Goal: Information Seeking & Learning: Learn about a topic

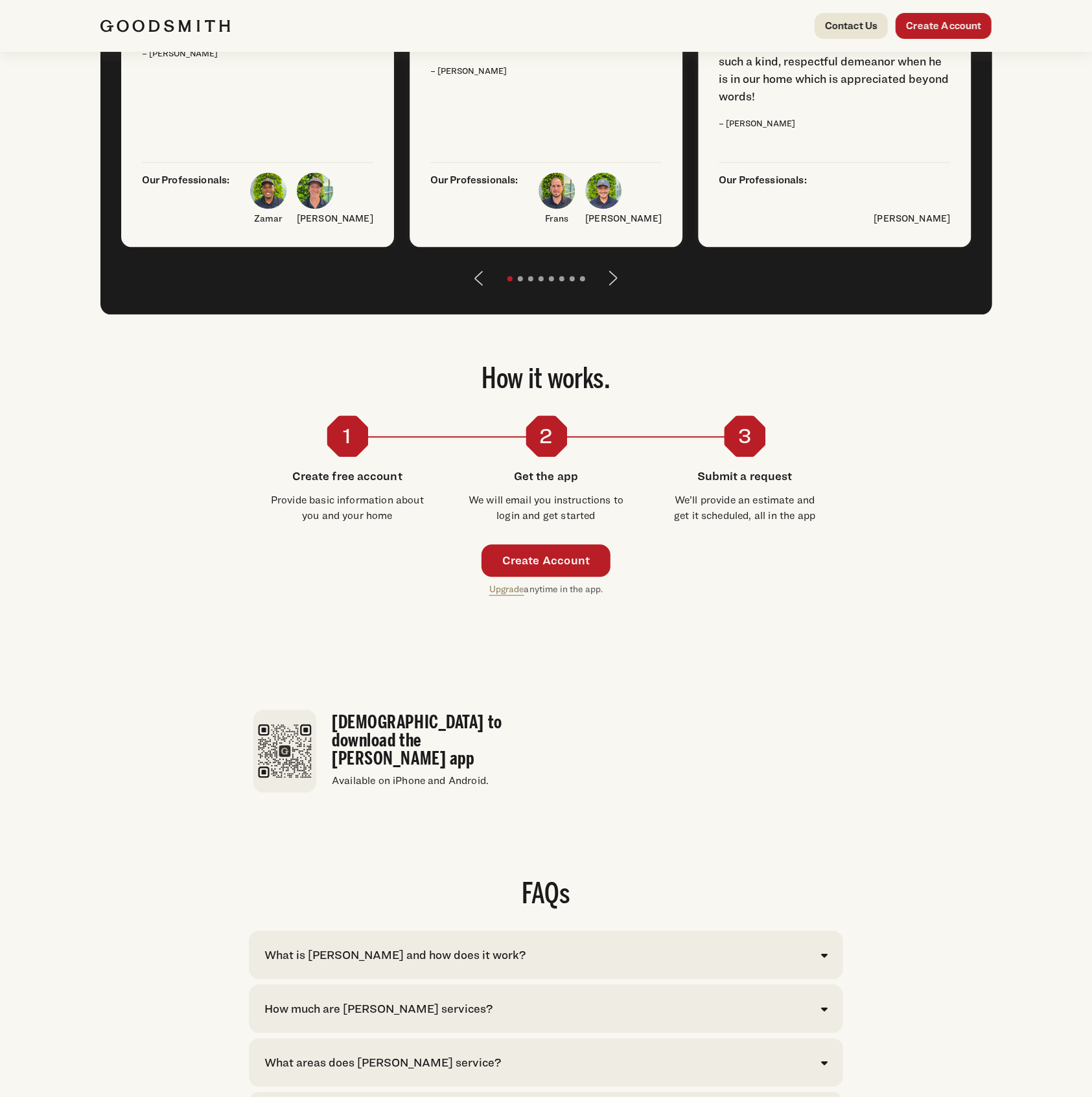
scroll to position [2333, 0]
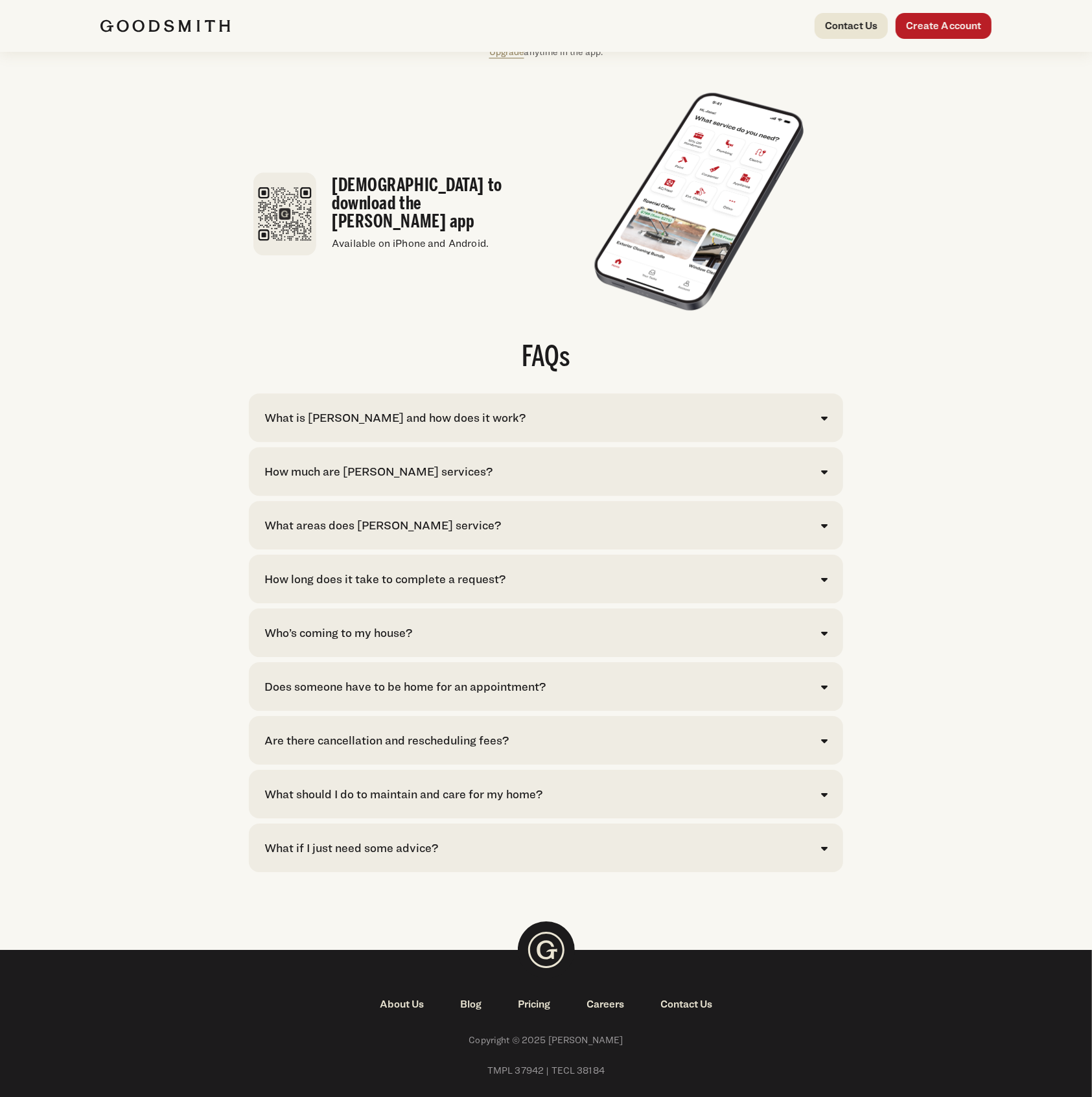
click at [459, 480] on div "How much are Goodsmith services?" at bounding box center [546, 471] width 564 height 17
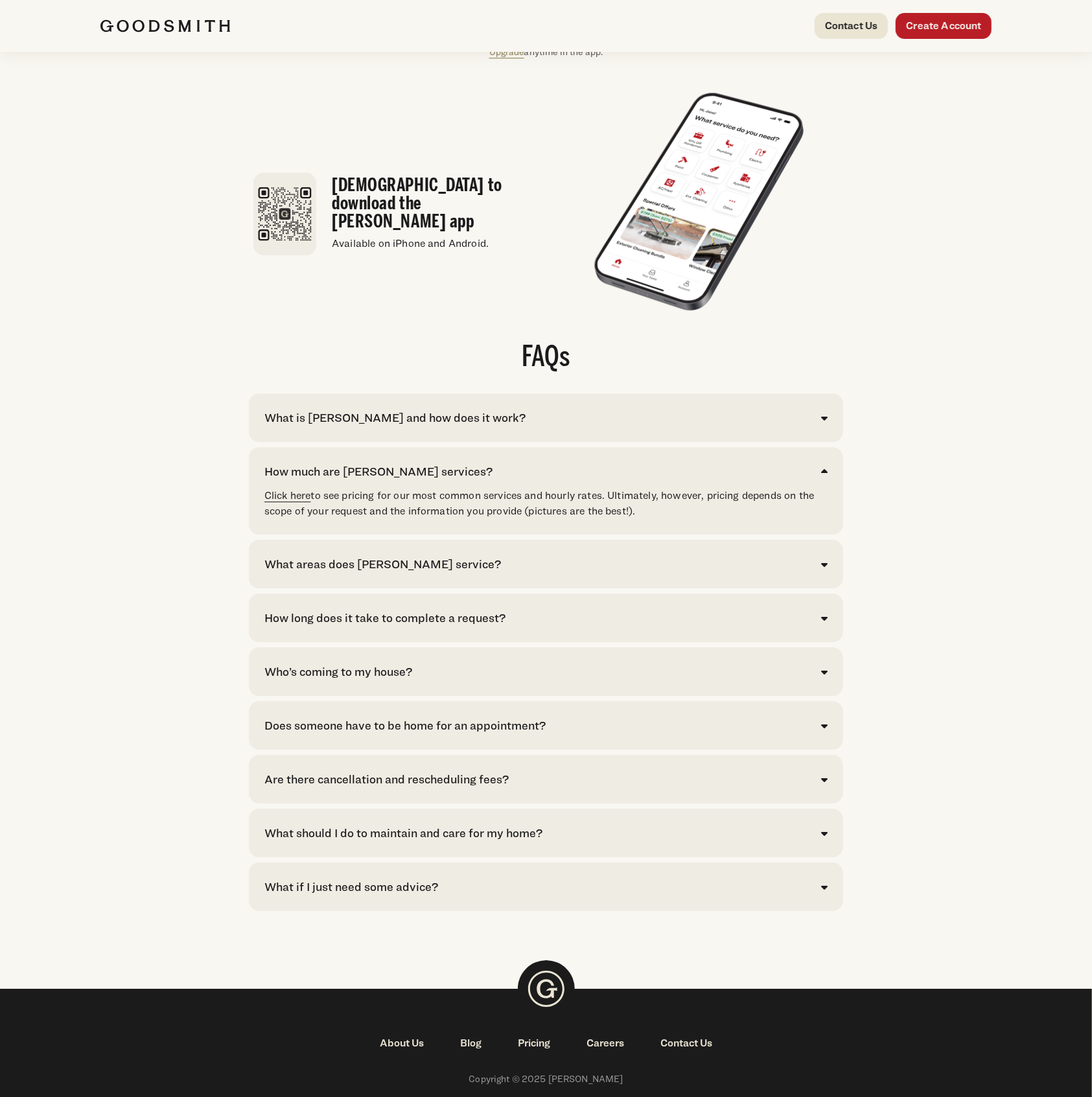
click at [304, 501] on link "Click here" at bounding box center [287, 495] width 47 height 12
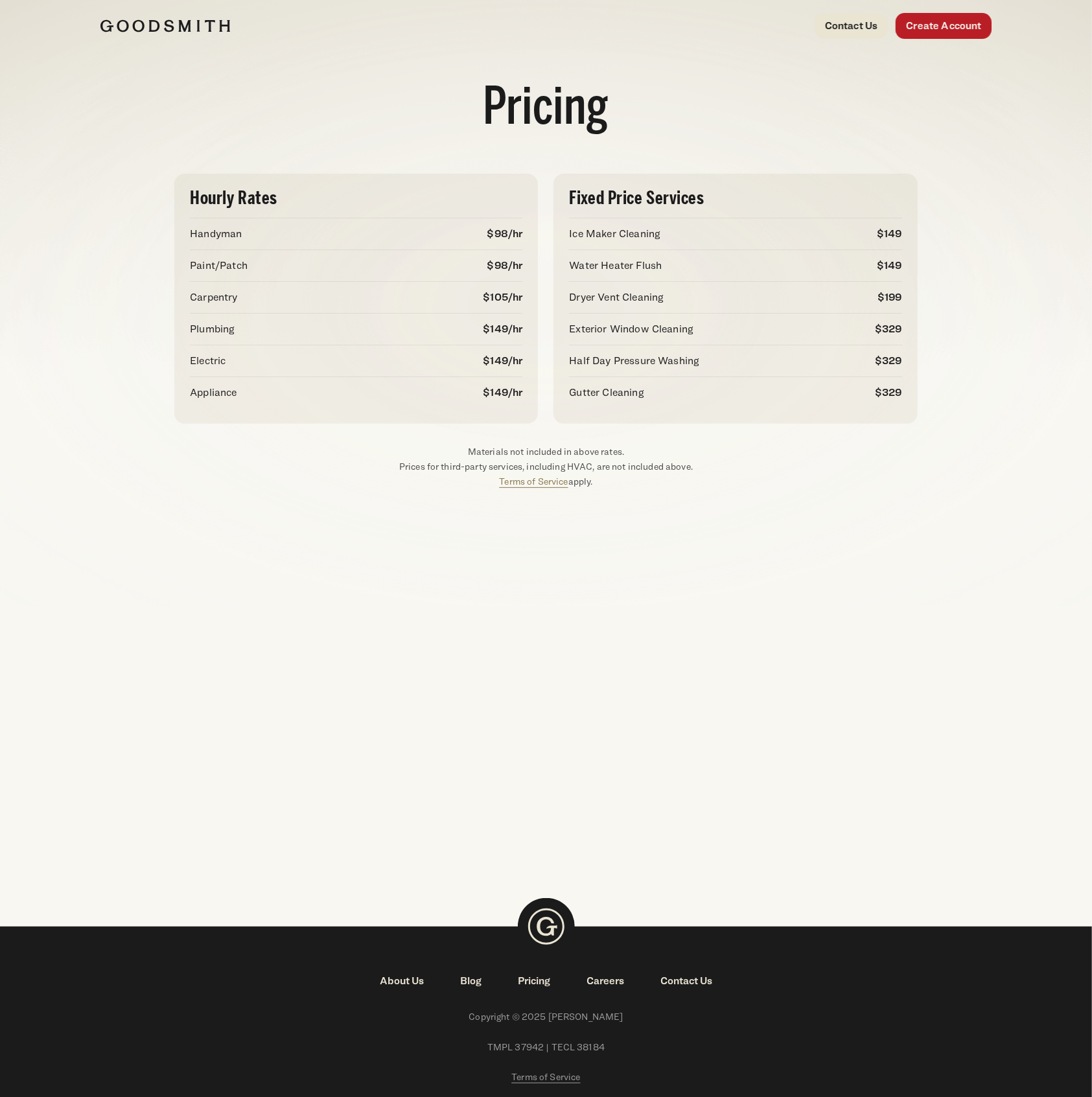
click at [561, 522] on div "Pricing Hourly Rates Handyman $98/hr Paint/Patch $98/hr Carpentry $105/hr Plumb…" at bounding box center [546, 463] width 1092 height 823
click at [312, 459] on p "Prices for third-party services, including HVAC, are not included above. Terms …" at bounding box center [546, 474] width 743 height 30
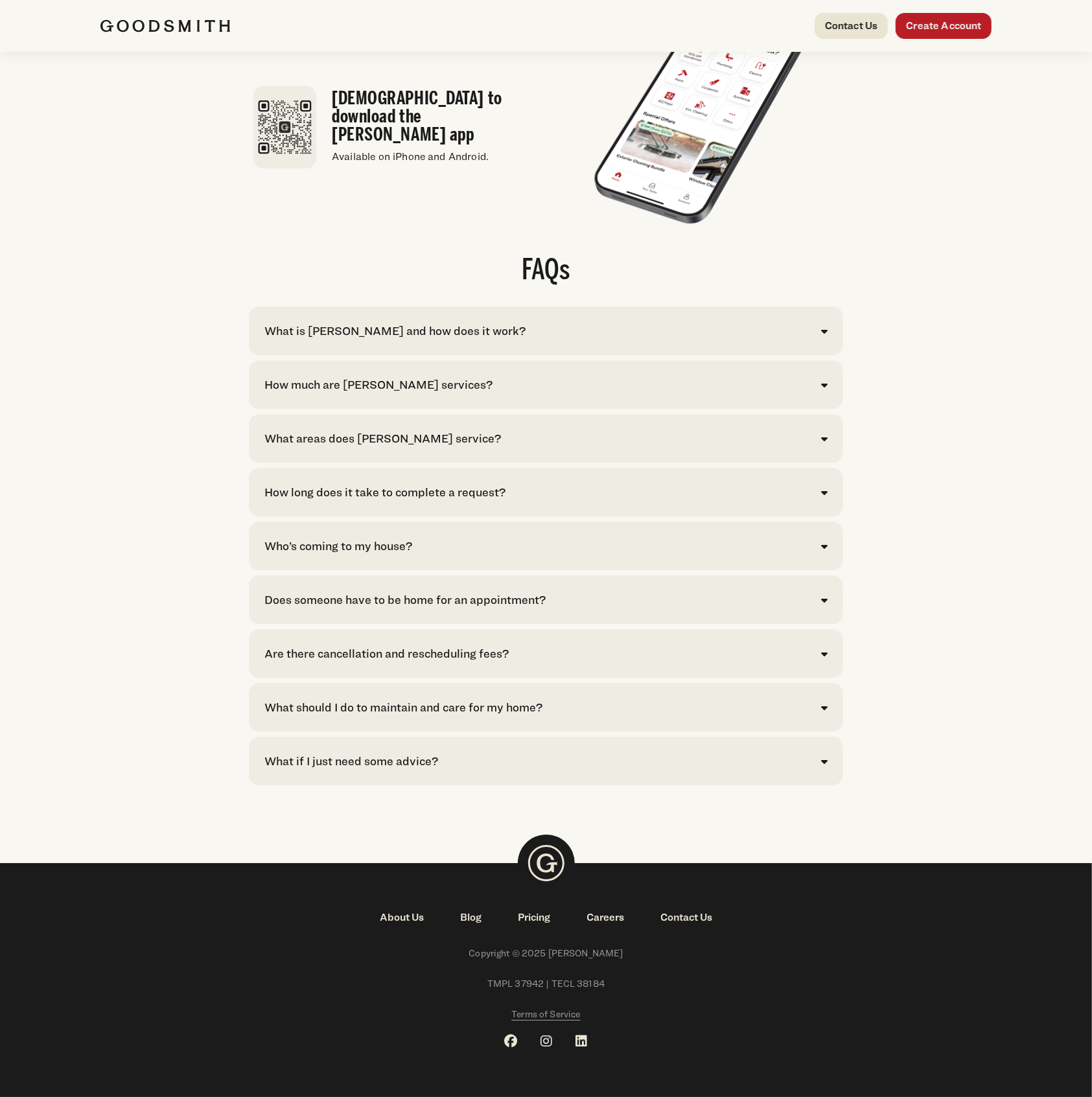
scroll to position [2333, 0]
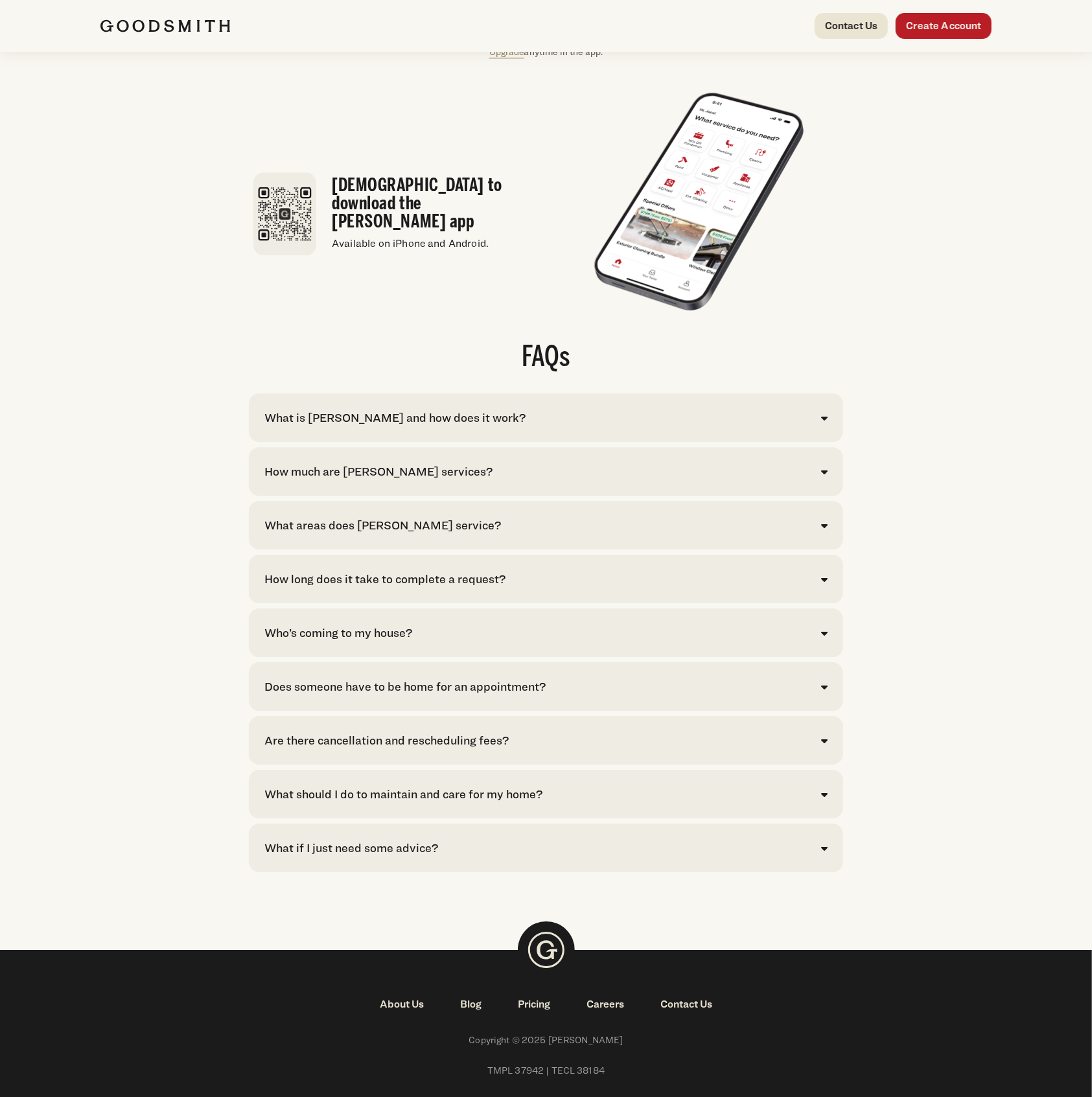
click at [420, 480] on div "How much are Goodsmith services?" at bounding box center [378, 471] width 228 height 17
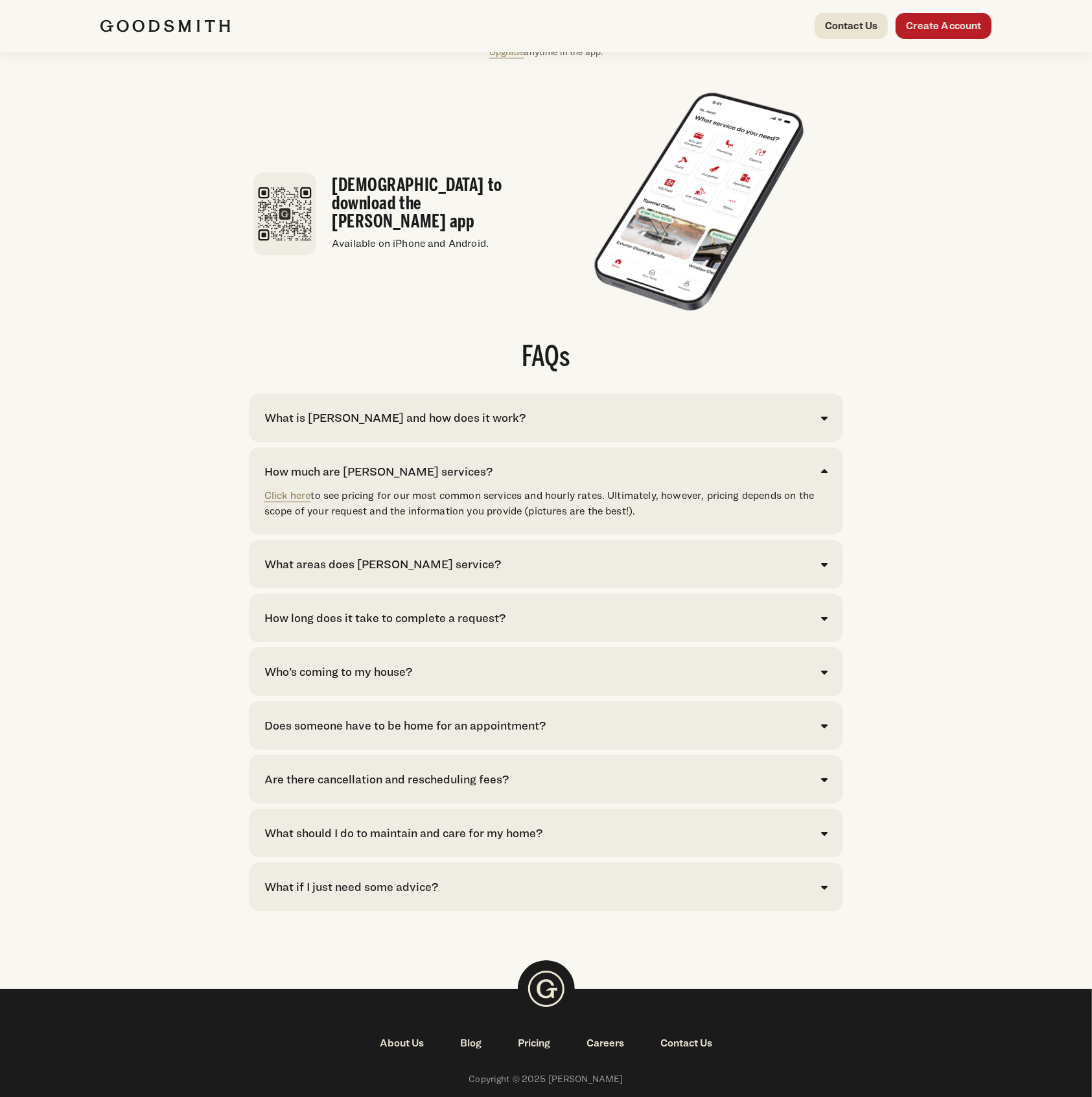
drag, startPoint x: 643, startPoint y: 541, endPoint x: 237, endPoint y: 516, distance: 406.8
click at [237, 516] on div "FAQs What is Goodsmith and how does it work? Goodsmith is your convenient solut…" at bounding box center [546, 627] width 892 height 567
click at [537, 1060] on footer "About Us Blog Pricing Careers Contact Us Copyright © 2025 Goodsmith TMPL 37942 …" at bounding box center [546, 1106] width 1092 height 233
click at [539, 1051] on link "Pricing" at bounding box center [534, 1043] width 69 height 16
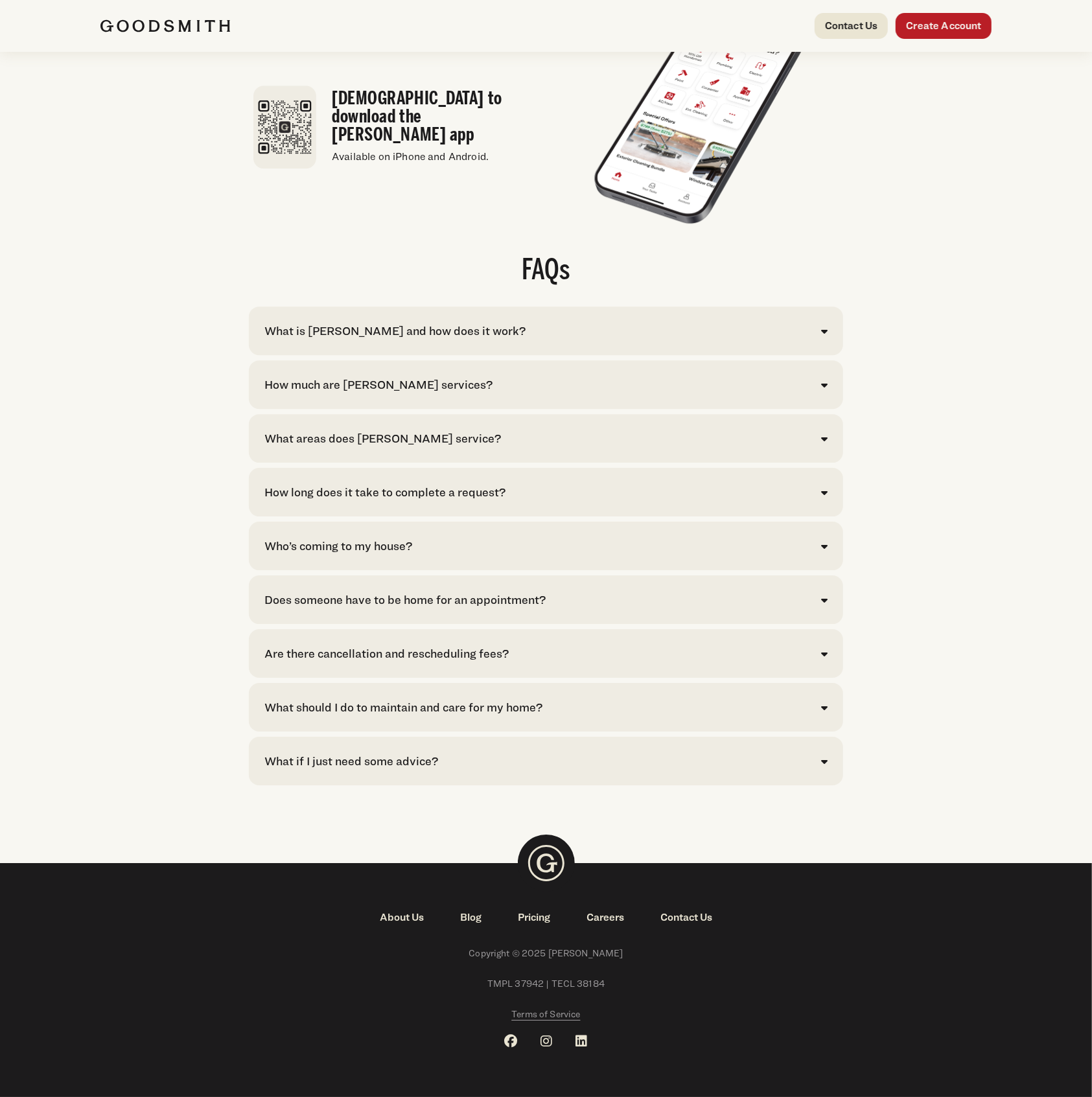
scroll to position [2333, 0]
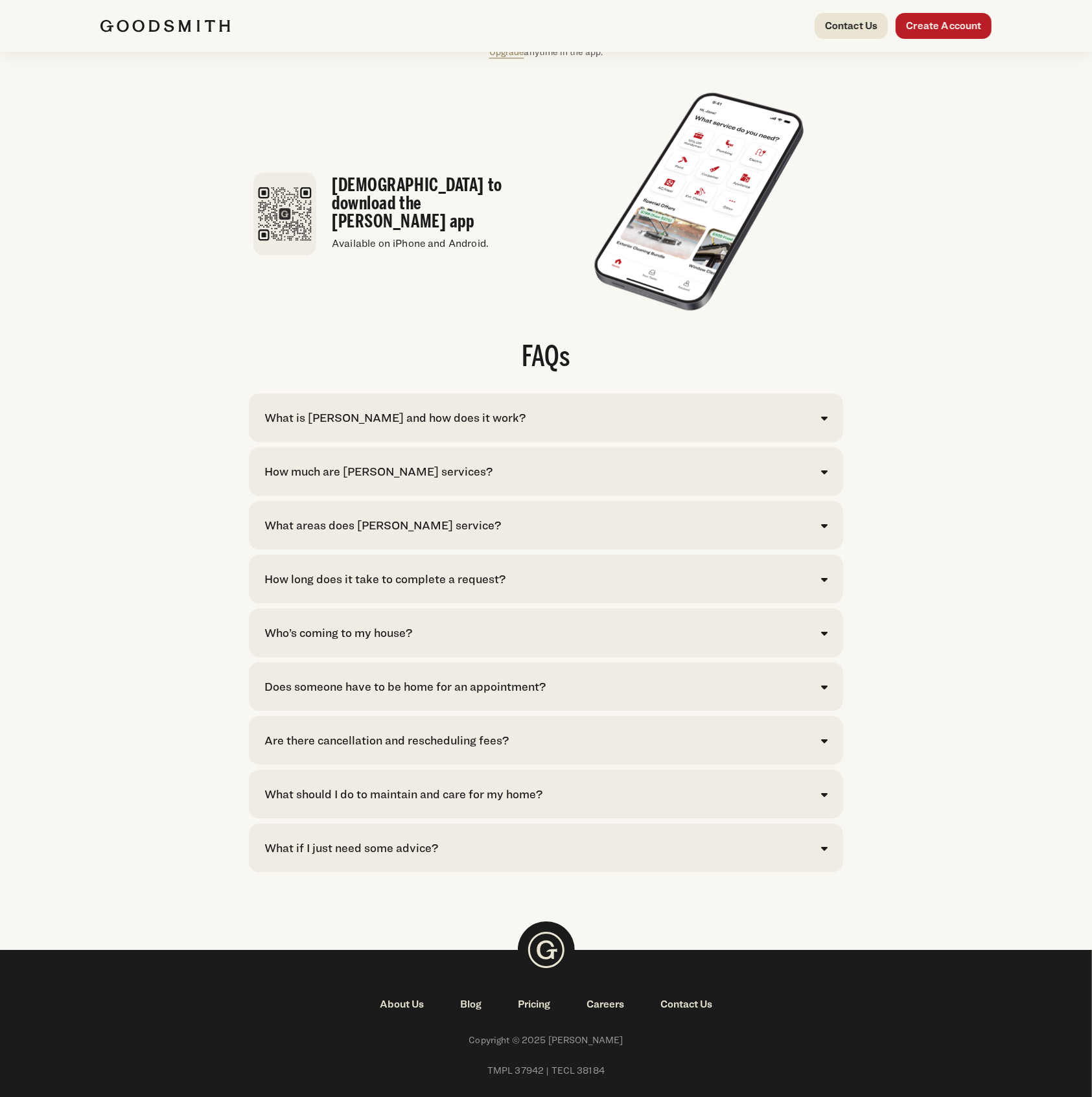
click at [427, 480] on div "How much are [PERSON_NAME] services?" at bounding box center [378, 471] width 228 height 17
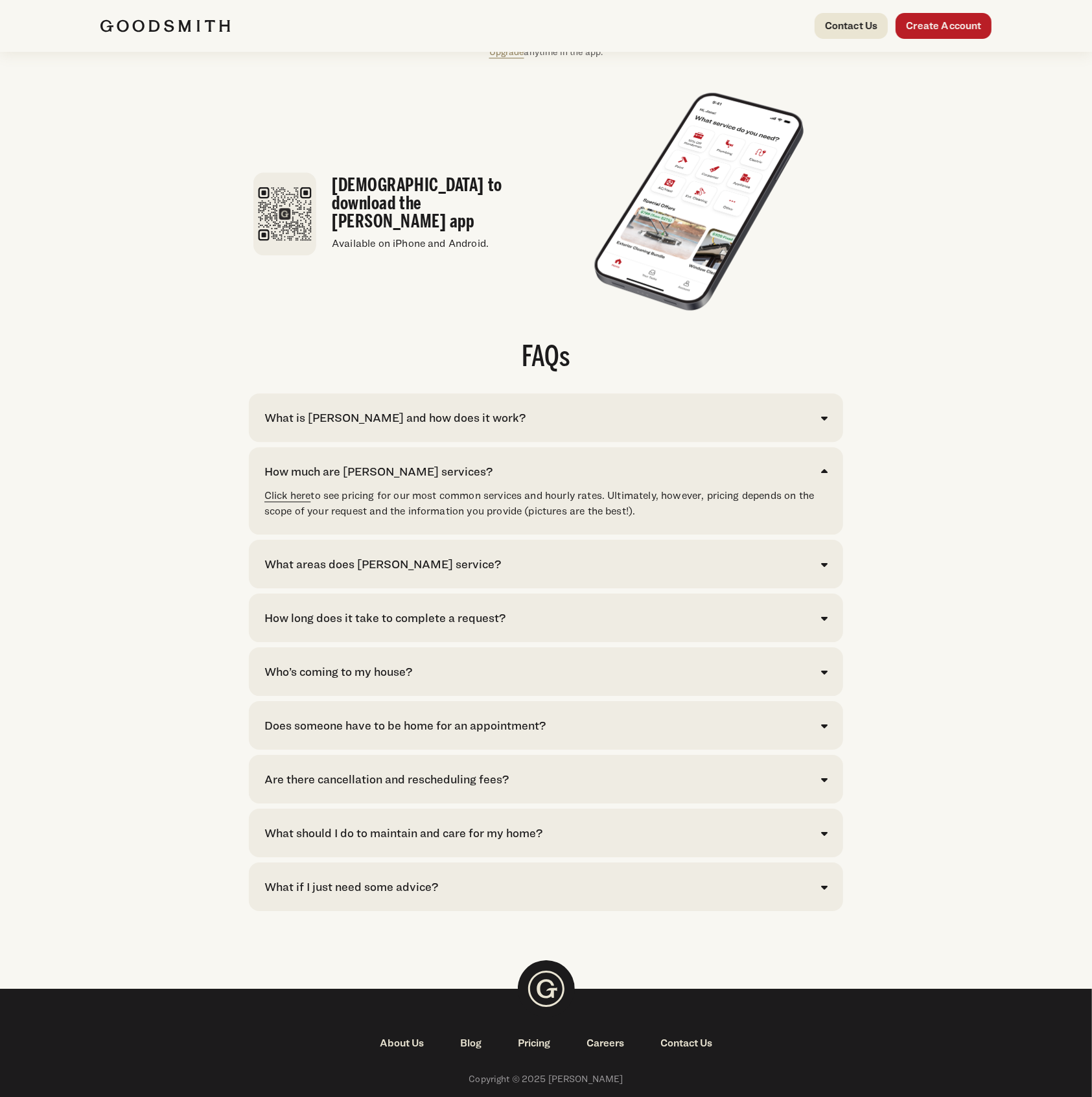
click at [295, 501] on link "Click here" at bounding box center [287, 495] width 47 height 12
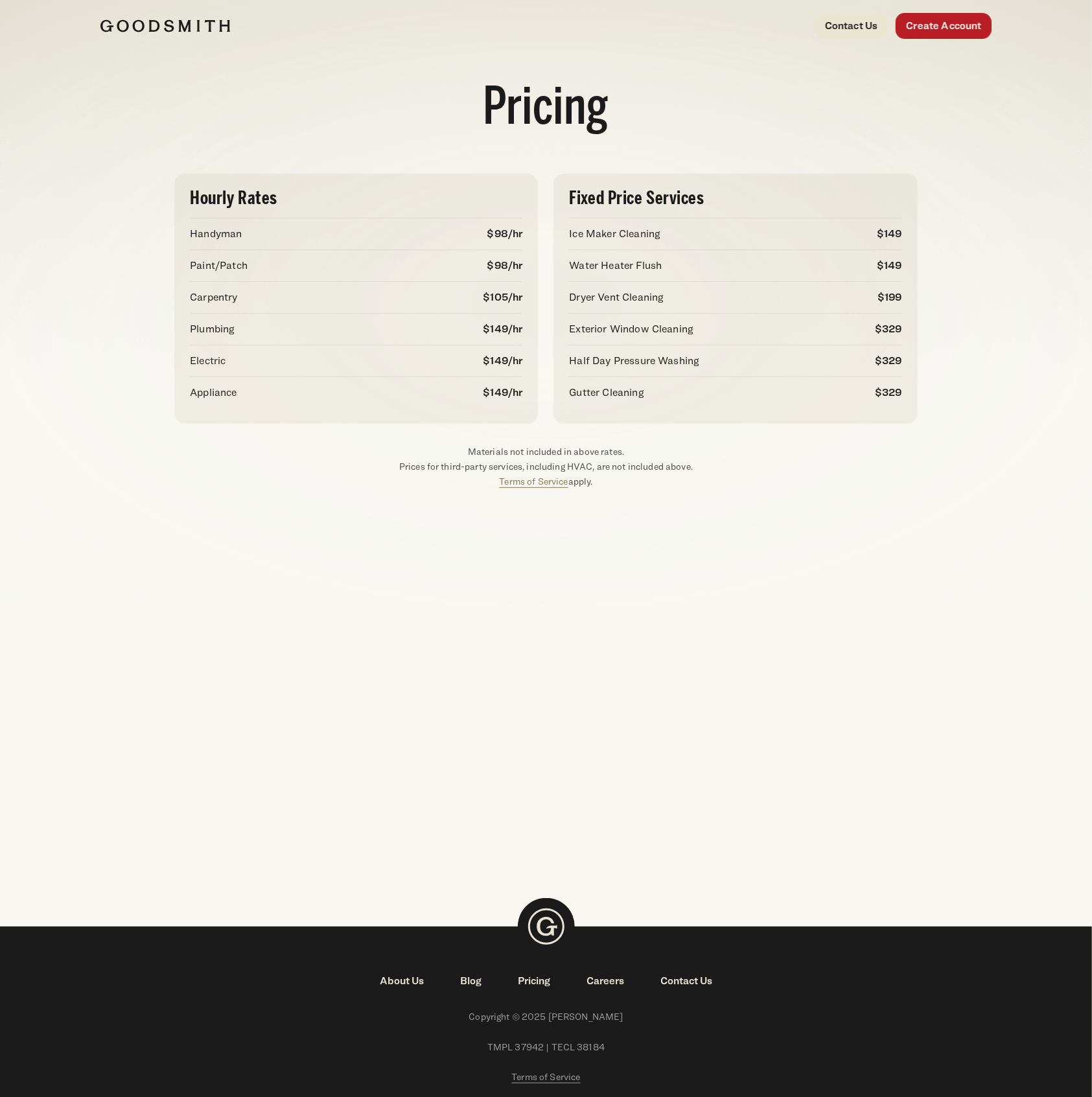
click at [517, 489] on div "Hourly Rates Handyman $98/hr Paint/Patch $98/hr Carpentry $105/hr Plumbing $149…" at bounding box center [546, 331] width 933 height 367
drag, startPoint x: 916, startPoint y: 3, endPoint x: 954, endPoint y: 472, distance: 470.5
click at [954, 472] on div "Hourly Rates Handyman $98/hr Paint/Patch $98/hr Carpentry $105/hr $149" at bounding box center [546, 331] width 892 height 315
